Goal: Transaction & Acquisition: Purchase product/service

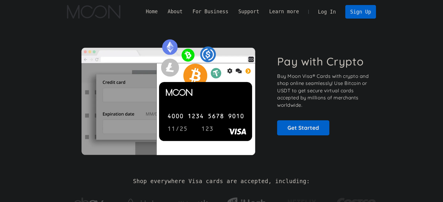
click at [325, 11] on link "Log In" at bounding box center [327, 11] width 28 height 13
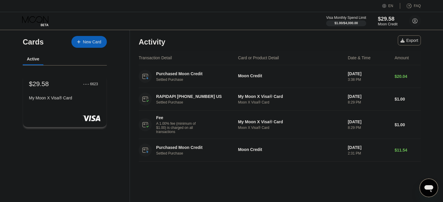
click at [386, 18] on div "$29.58" at bounding box center [388, 19] width 20 height 6
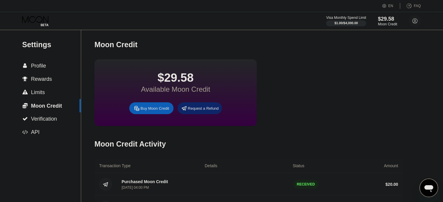
click at [146, 111] on div "Buy Moon Credit" at bounding box center [155, 108] width 29 height 5
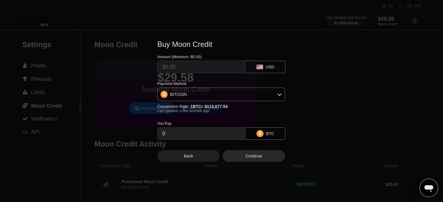
click at [207, 96] on div "BITCOIN" at bounding box center [221, 95] width 127 height 12
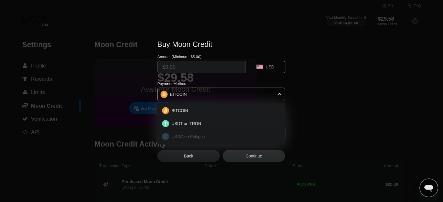
click at [193, 137] on span "USDC on Polygon" at bounding box center [189, 136] width 34 height 5
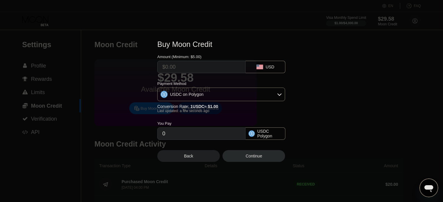
click at [205, 64] on input "text" at bounding box center [201, 67] width 78 height 12
type input "$2"
type input "2.00000000"
type input "$24"
type input "24.00000000"
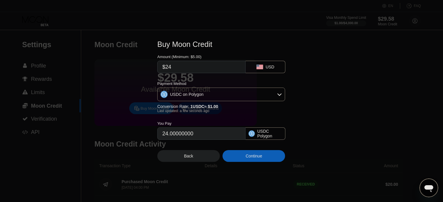
type input "$2"
type input "2.00000000"
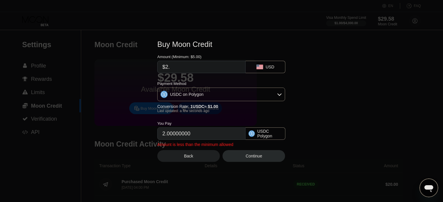
type input "$2.5"
type input "2.50000000"
type input "$24.5"
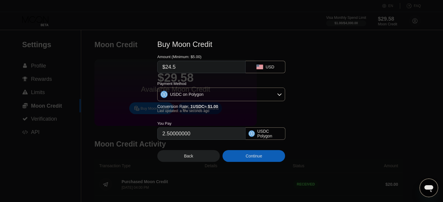
type input "24.50000000"
click at [255, 158] on div "Continue" at bounding box center [254, 156] width 17 height 5
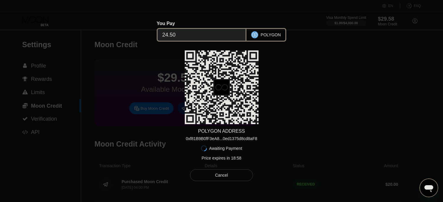
click at [229, 137] on div "0xf81B9B0fF3eA8...0ed1375d8cd8aF8" at bounding box center [221, 138] width 71 height 5
click at [223, 140] on div "0xf81B9B0fF3eA8...0ed1375d8cd8aF8" at bounding box center [221, 138] width 71 height 5
click at [211, 139] on div "0xf81B9B0fF3eA8...0ed1375d8cd8aF8" at bounding box center [221, 138] width 71 height 5
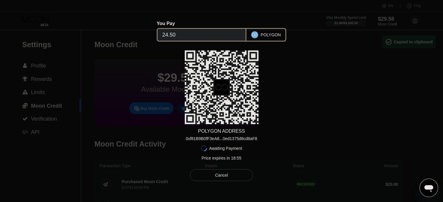
click at [211, 139] on div "0xf81B9B0fF3eA8...0ed1375d8cd8aF8" at bounding box center [221, 138] width 71 height 5
drag, startPoint x: 193, startPoint y: 137, endPoint x: 201, endPoint y: 138, distance: 8.3
click at [201, 138] on div "0xf81B9B0fF3eA8...0ed1375d8cd8aF8" at bounding box center [221, 138] width 71 height 5
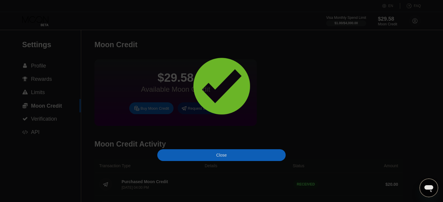
click at [235, 155] on div "Close" at bounding box center [221, 155] width 128 height 12
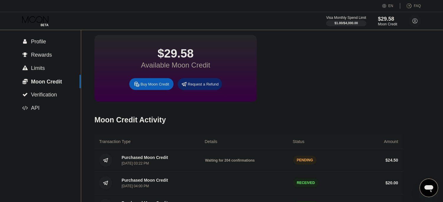
scroll to position [11, 0]
